Goal: Information Seeking & Learning: Compare options

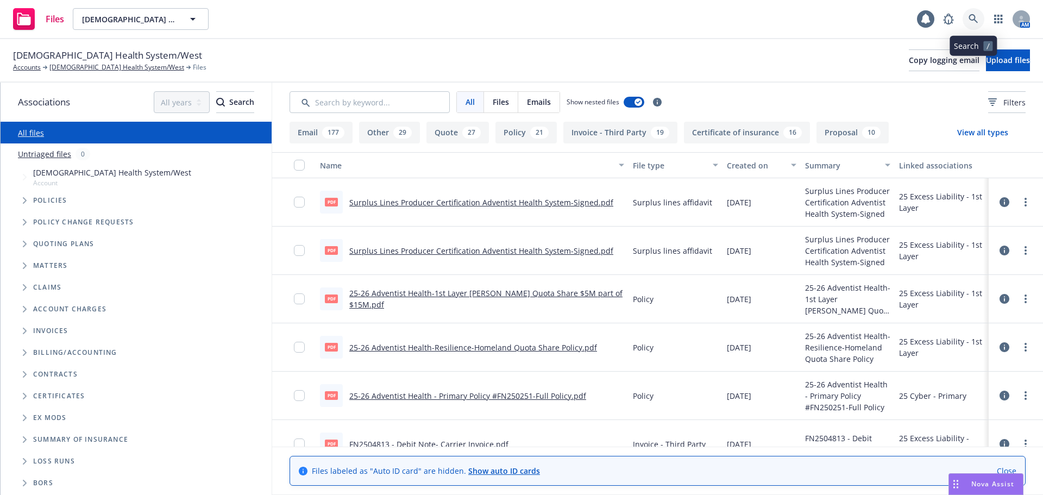
click at [977, 17] on icon at bounding box center [974, 19] width 10 height 10
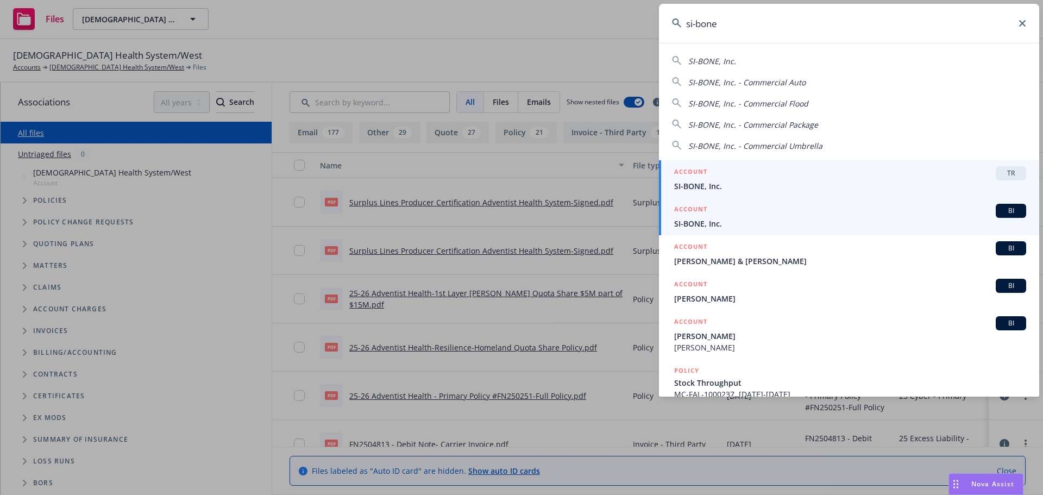
type input "si-bone"
click at [735, 228] on span "SI-BONE, Inc." at bounding box center [850, 223] width 352 height 11
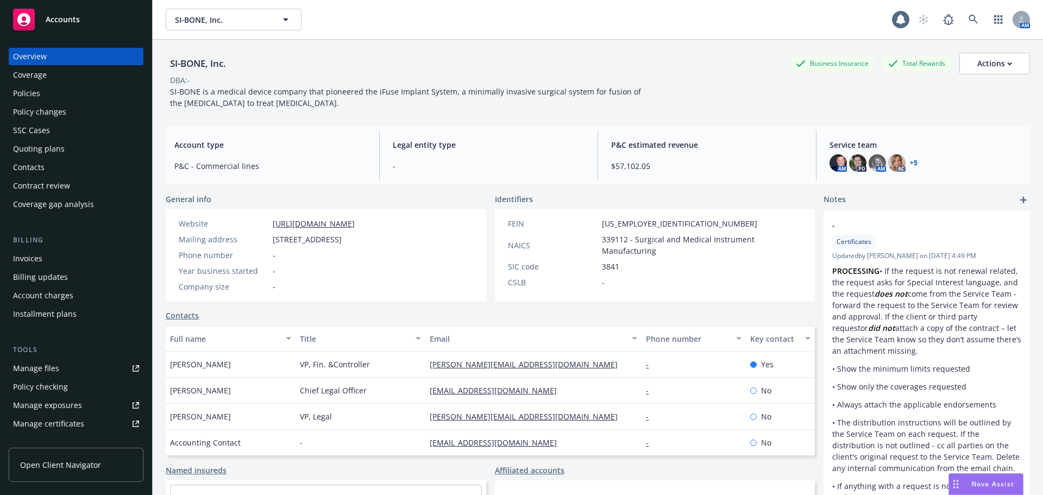
click at [54, 146] on div "Quoting plans" at bounding box center [39, 148] width 52 height 17
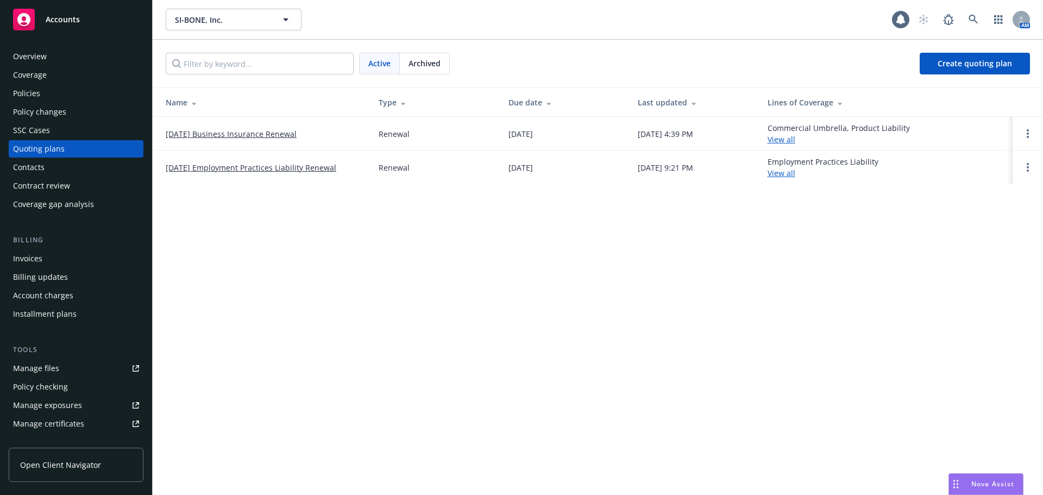
click at [183, 132] on link "[DATE] Business Insurance Renewal" at bounding box center [231, 133] width 131 height 11
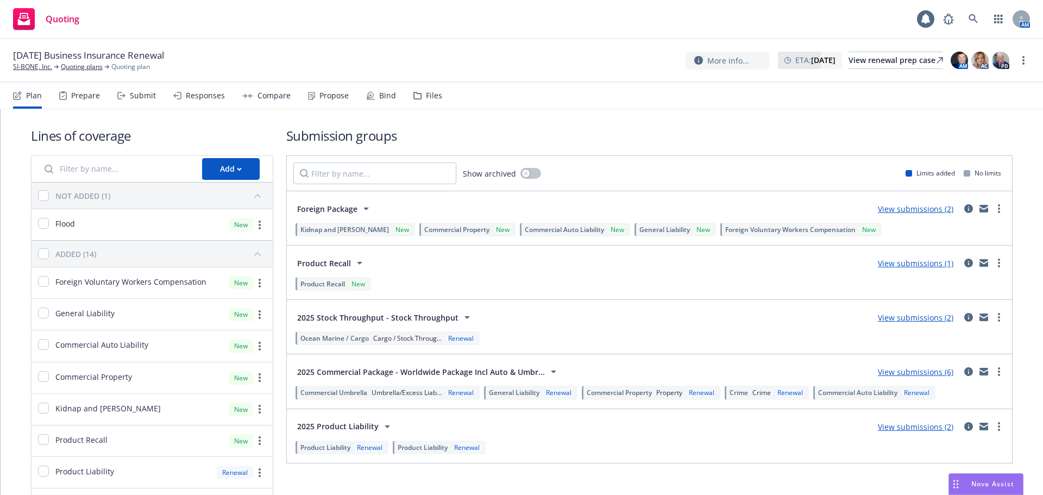
click at [277, 100] on div "Compare" at bounding box center [274, 95] width 33 height 9
